Goal: Task Accomplishment & Management: Complete application form

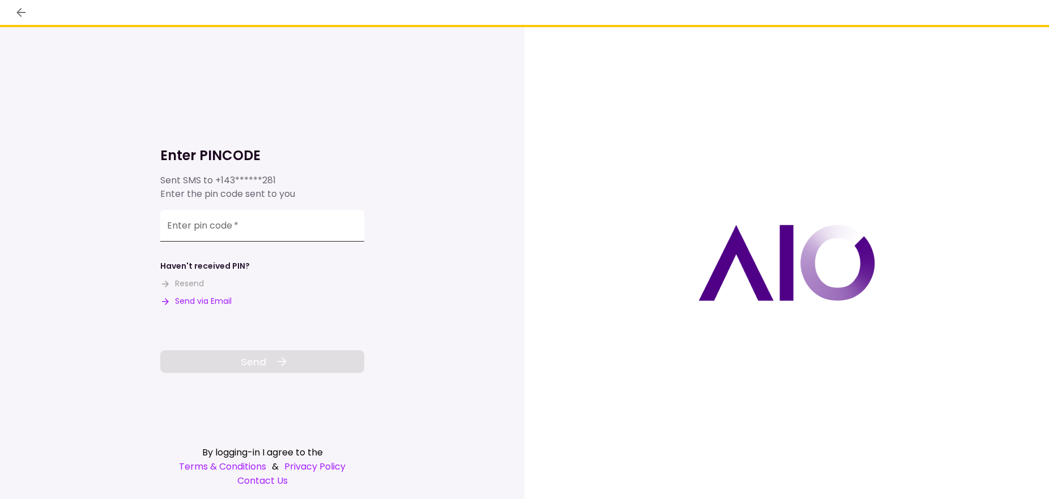
click at [297, 217] on input "Enter pin code   *" at bounding box center [262, 226] width 204 height 32
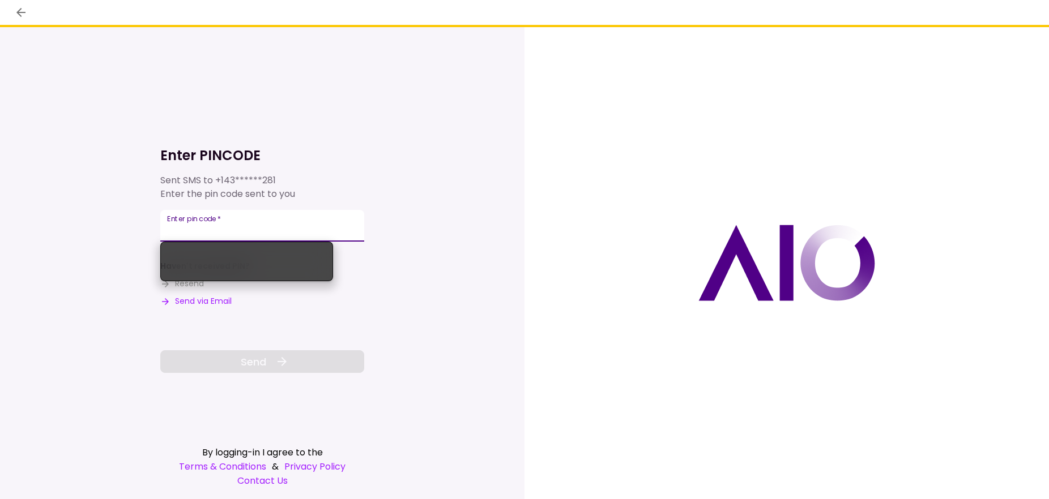
paste input "******"
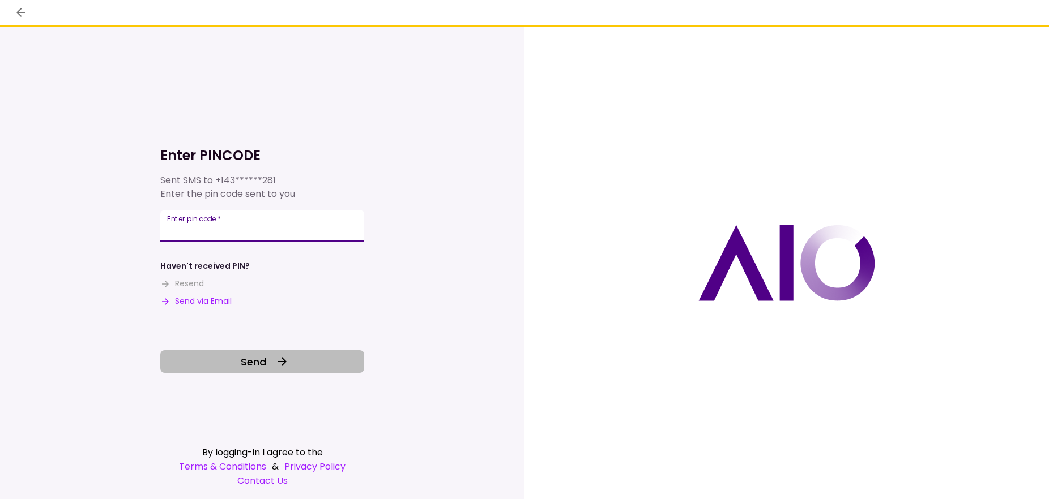
type input "******"
click at [315, 361] on button "Send" at bounding box center [262, 362] width 204 height 23
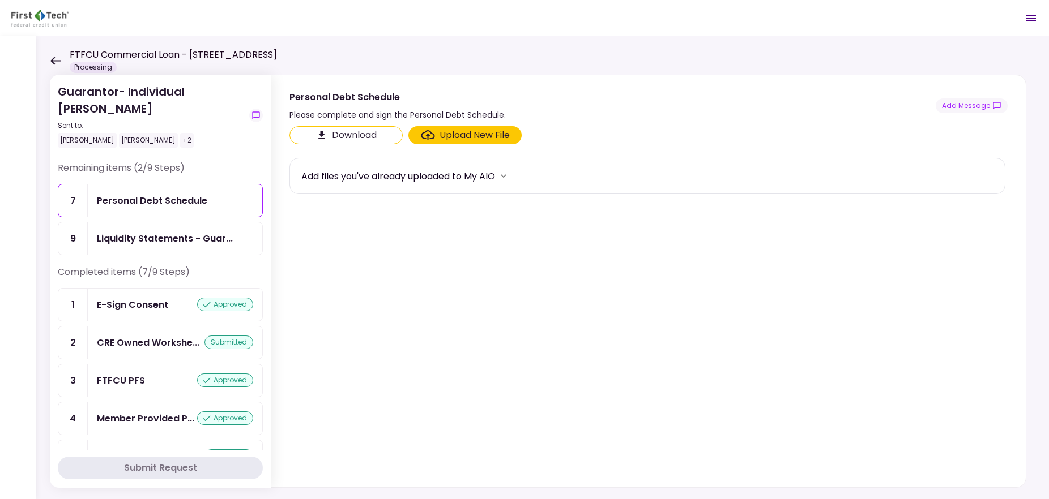
click at [54, 62] on icon at bounding box center [55, 61] width 11 height 8
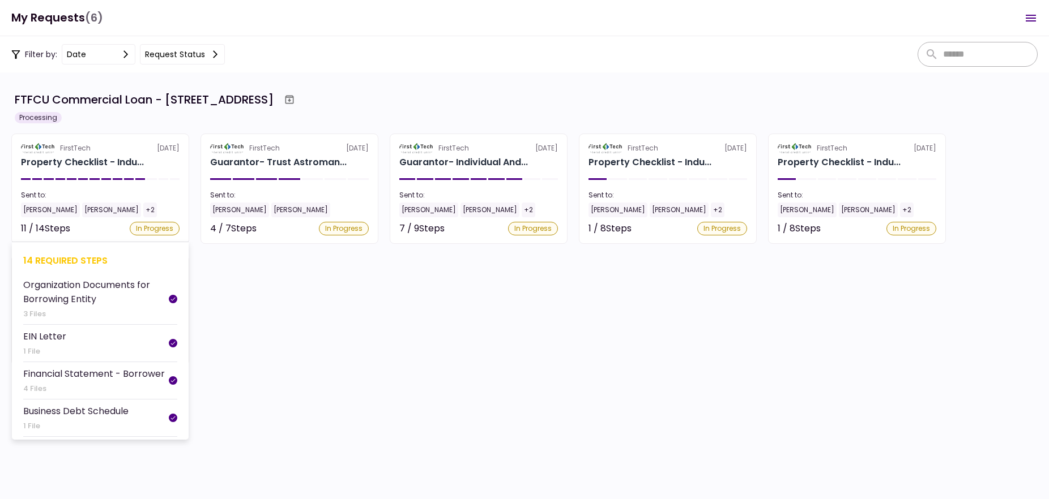
click at [93, 178] on div at bounding box center [94, 179] width 10 height 2
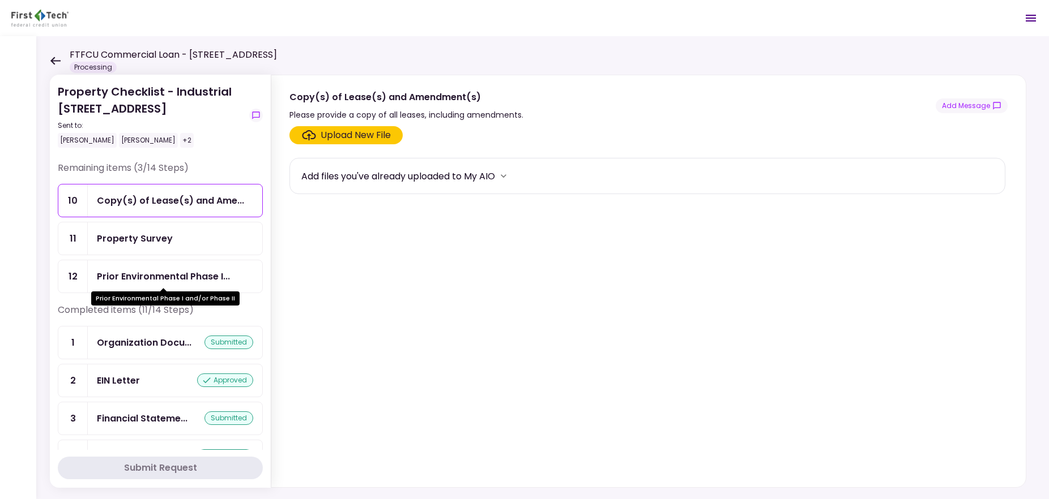
click at [190, 276] on div "Prior Environmental Phase I..." at bounding box center [163, 277] width 133 height 14
click at [399, 136] on label "Upload New File" at bounding box center [345, 135] width 113 height 18
click at [0, 0] on input "Upload New File" at bounding box center [0, 0] width 0 height 0
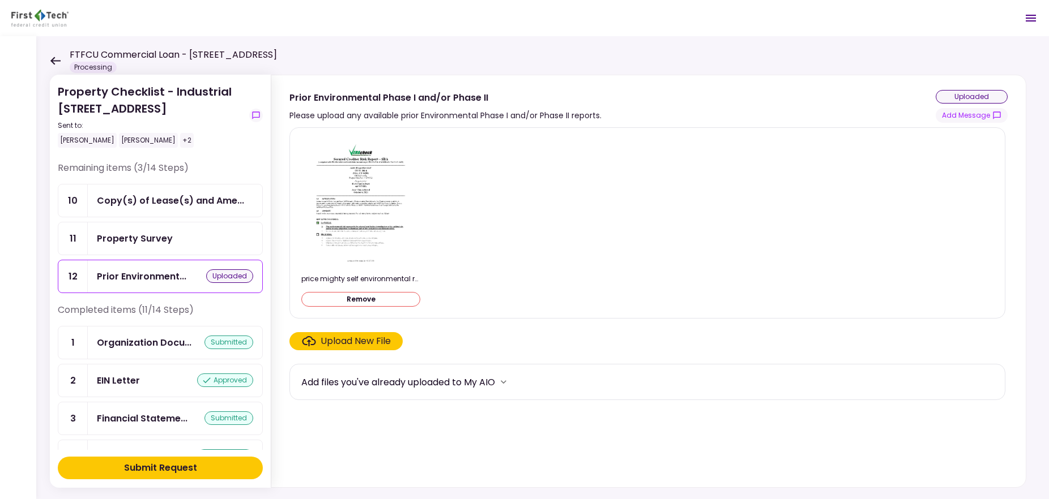
click at [206, 464] on button "Submit Request" at bounding box center [160, 468] width 205 height 23
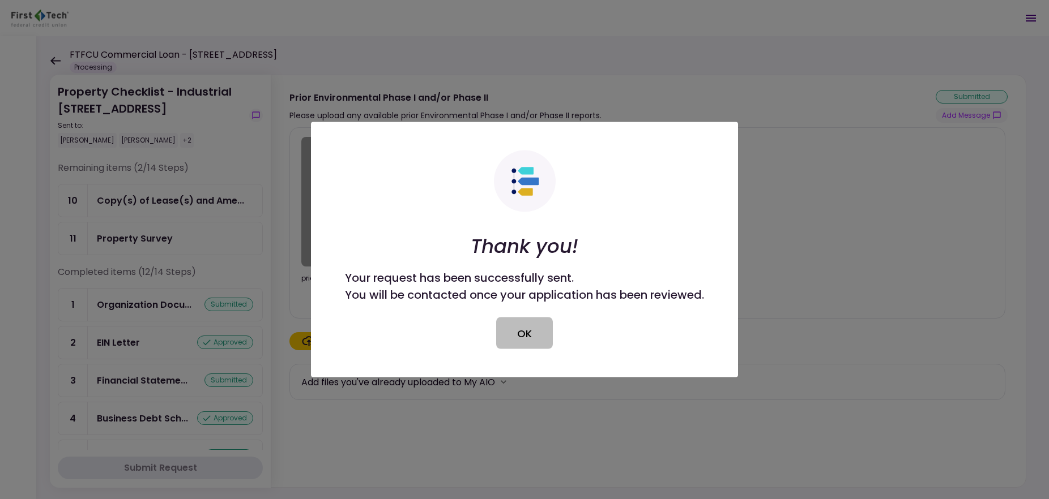
click at [545, 348] on button "OK" at bounding box center [524, 334] width 57 height 32
